Goal: Task Accomplishment & Management: Manage account settings

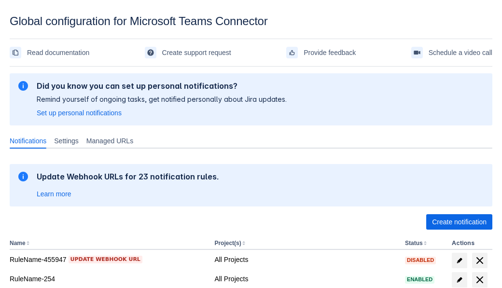
click at [459, 222] on span "Create notification" at bounding box center [459, 221] width 55 height 15
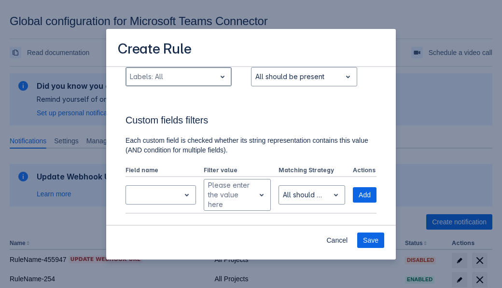
click at [178, 83] on div "Scrollable content" at bounding box center [171, 77] width 82 height 12
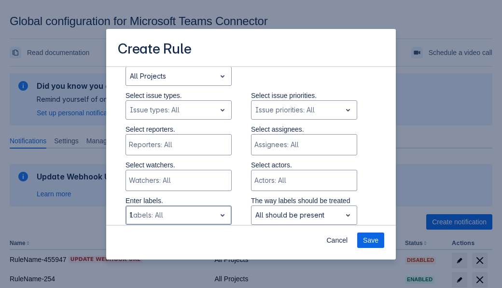
type input "153913_label"
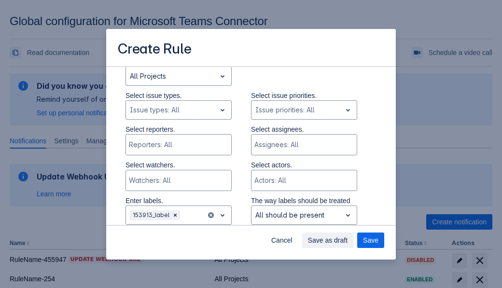
scroll to position [651, 0]
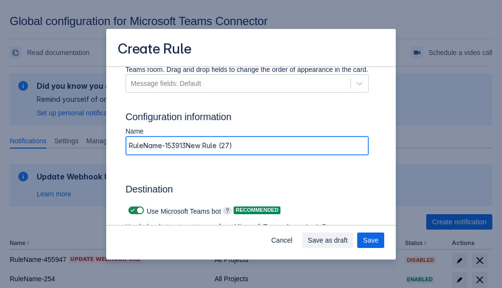
type input "RuleName-153913New Rule (27)"
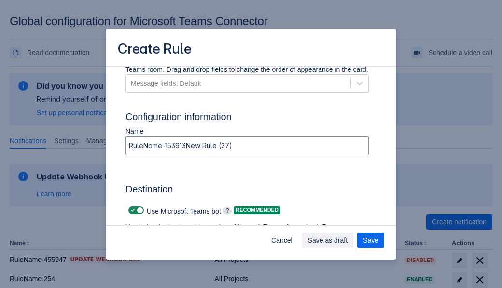
click at [131, 211] on span "Scrollable content" at bounding box center [133, 211] width 8 height 8
click at [131, 211] on input "Scrollable content" at bounding box center [131, 211] width 6 height 6
checkbox input "false"
type input "[URL][DOMAIN_NAME][DATE]"
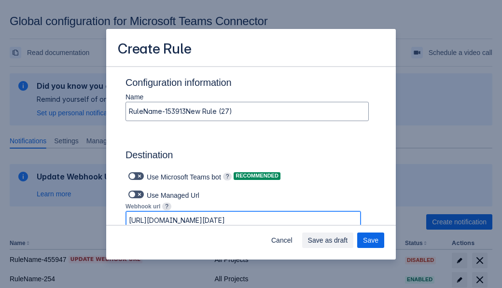
click at [348, 241] on span "Save as draft" at bounding box center [328, 240] width 40 height 15
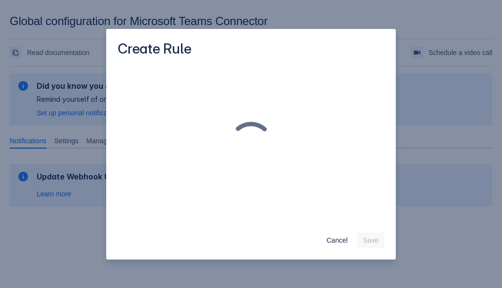
scroll to position [0, 0]
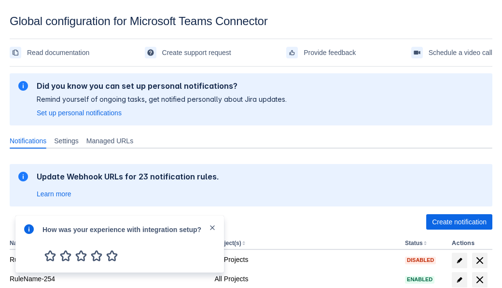
click at [31, 236] on div at bounding box center [29, 245] width 12 height 42
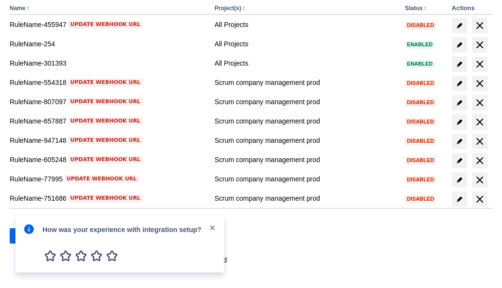
click at [31, 236] on div at bounding box center [29, 245] width 12 height 42
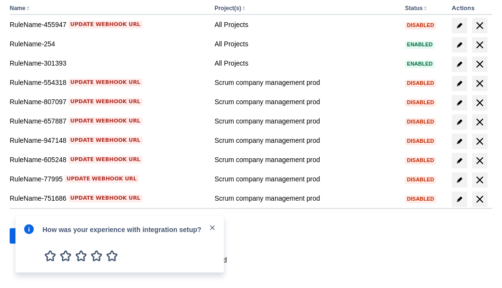
click at [31, 236] on div at bounding box center [29, 245] width 12 height 42
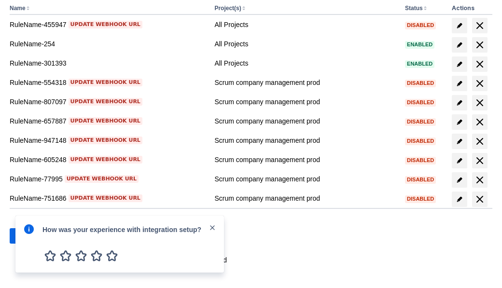
click at [31, 236] on div at bounding box center [29, 245] width 12 height 42
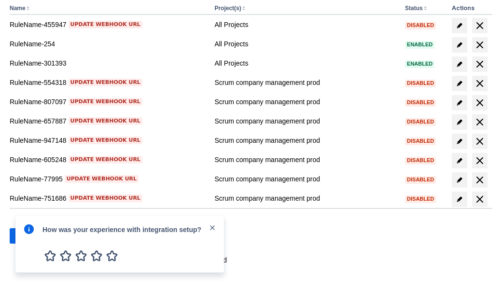
click at [31, 236] on div at bounding box center [29, 245] width 12 height 42
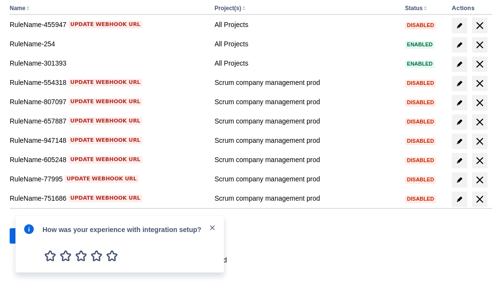
click at [31, 236] on div at bounding box center [29, 245] width 12 height 42
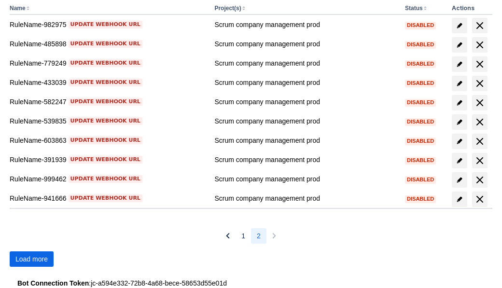
click at [31, 259] on span "Load more" at bounding box center [31, 259] width 32 height 15
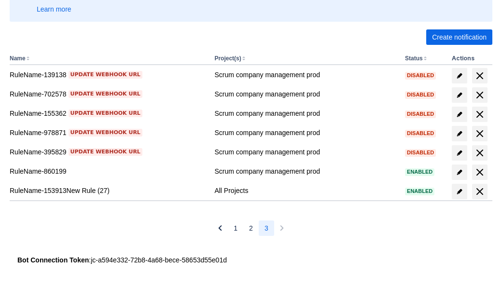
scroll to position [185, 0]
click at [480, 192] on span "delete" at bounding box center [480, 192] width 12 height 12
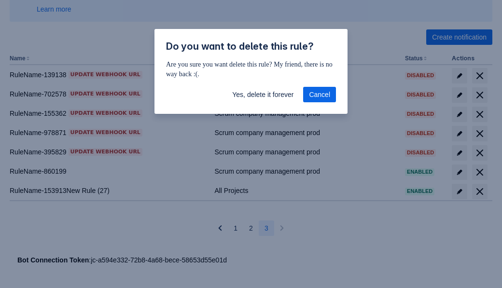
click at [263, 95] on span "Yes, delete it forever" at bounding box center [262, 94] width 61 height 15
